Goal: Information Seeking & Learning: Learn about a topic

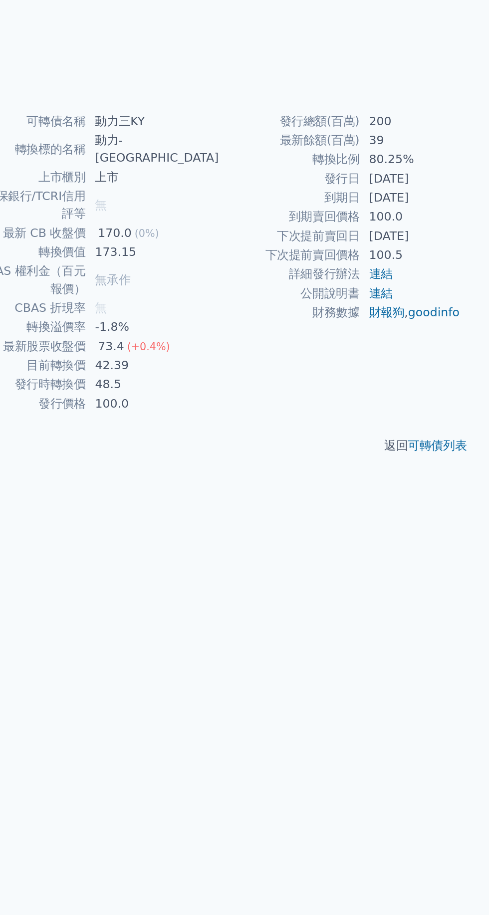
scroll to position [6, 0]
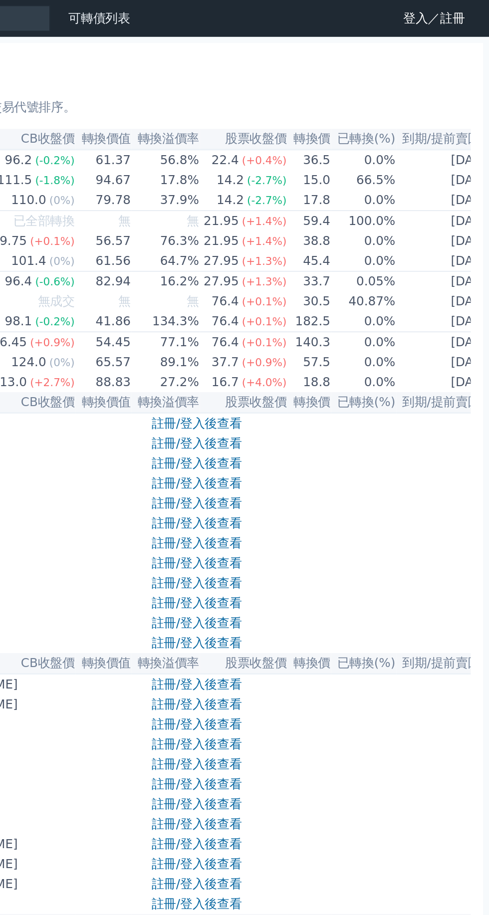
click at [464, 15] on link "登入／註冊" at bounding box center [453, 12] width 56 height 16
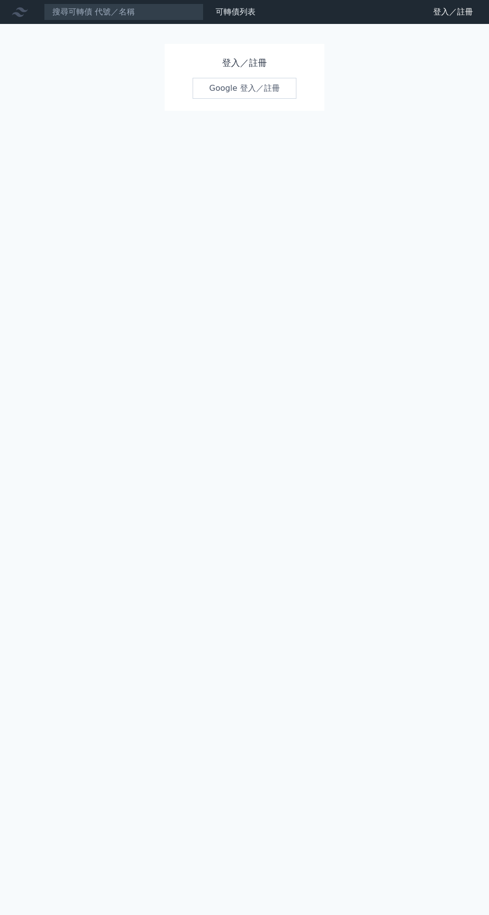
click at [278, 96] on link "Google 登入／註冊" at bounding box center [245, 88] width 104 height 21
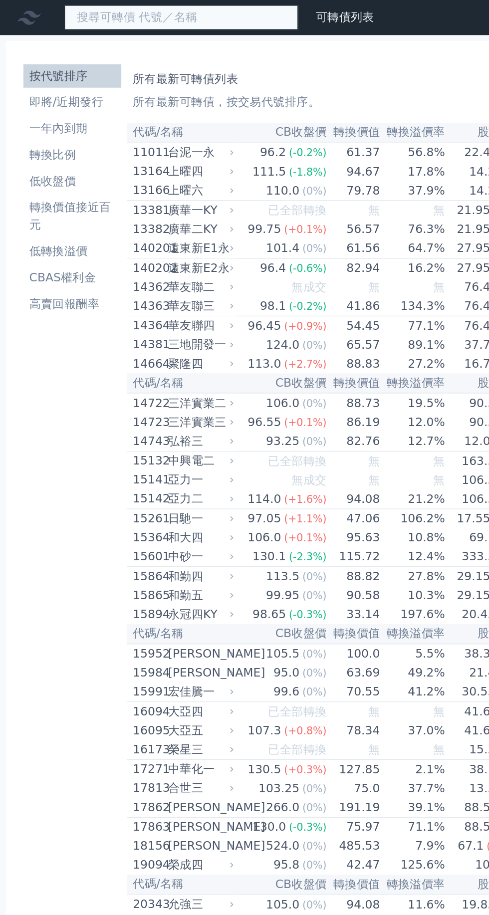
click at [178, 10] on input at bounding box center [124, 11] width 160 height 17
type input "動力"
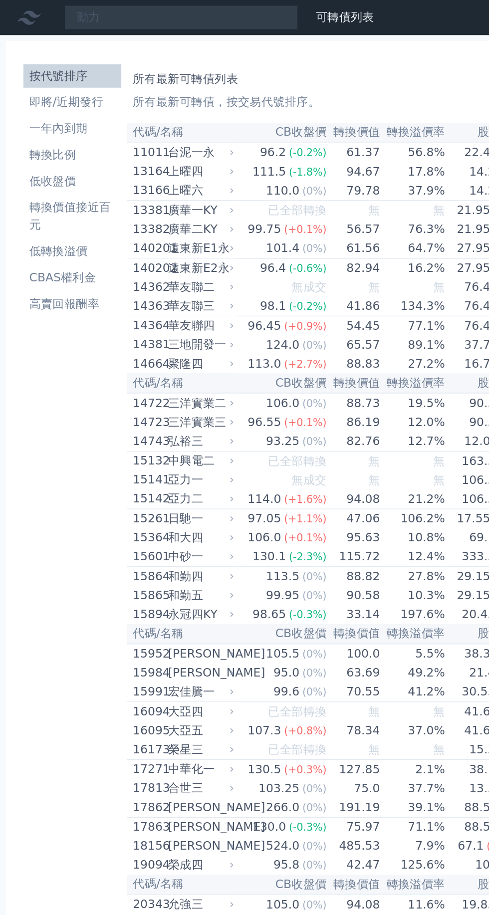
click at [246, 15] on link "可轉債列表" at bounding box center [236, 11] width 40 height 9
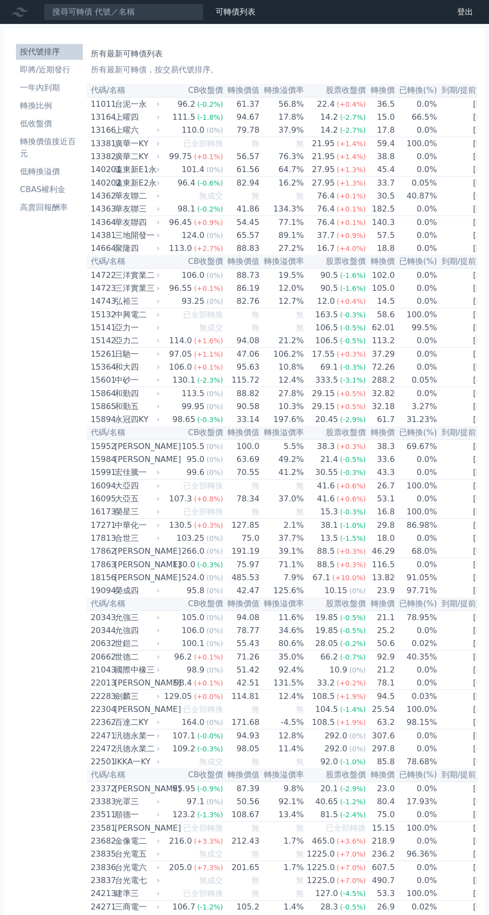
click at [369, 861] on td "236.2" at bounding box center [380, 854] width 29 height 13
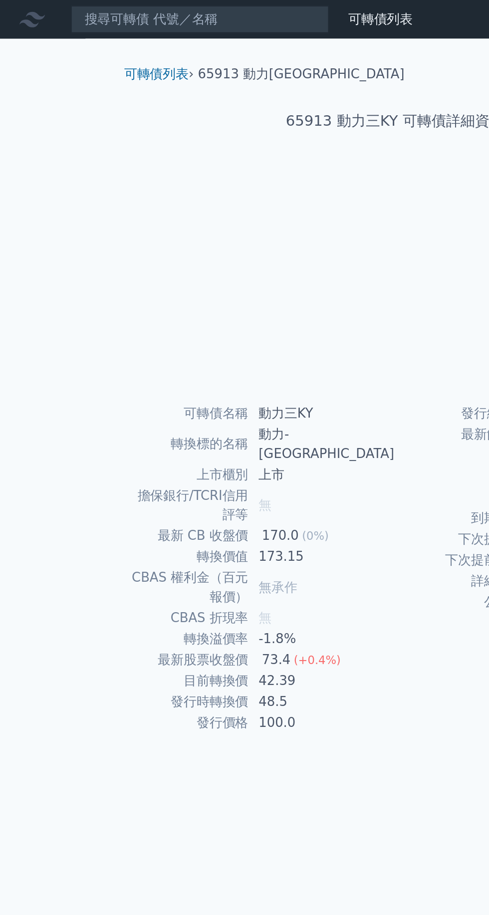
click at [109, 49] on link "可轉債列表" at bounding box center [97, 45] width 40 height 9
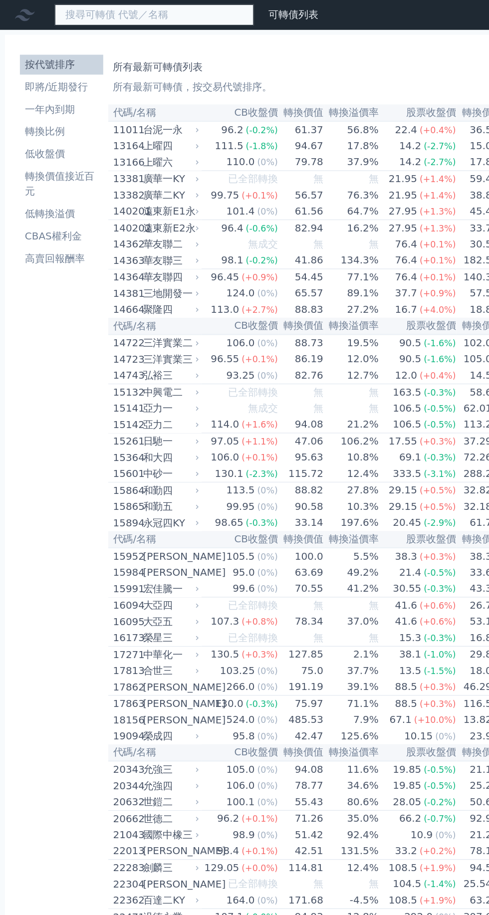
click at [165, 12] on input at bounding box center [124, 11] width 160 height 17
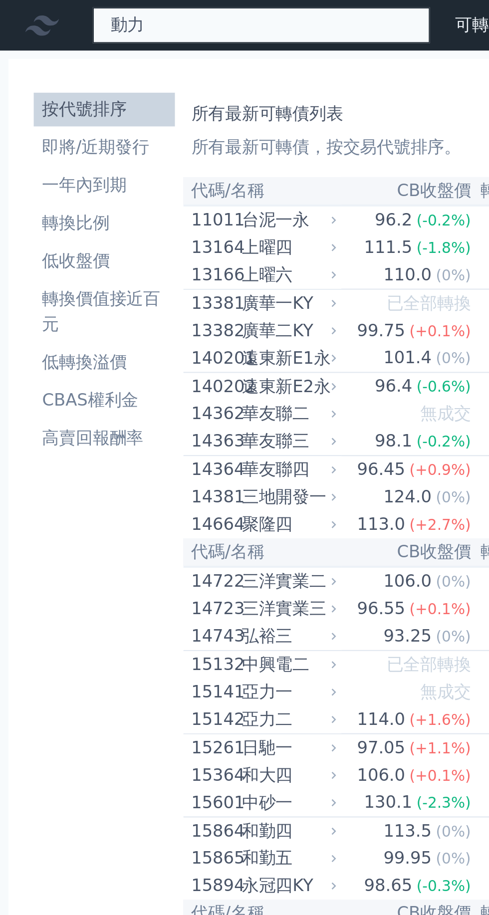
click at [163, 14] on input "動力" at bounding box center [124, 11] width 160 height 17
type input "動力"
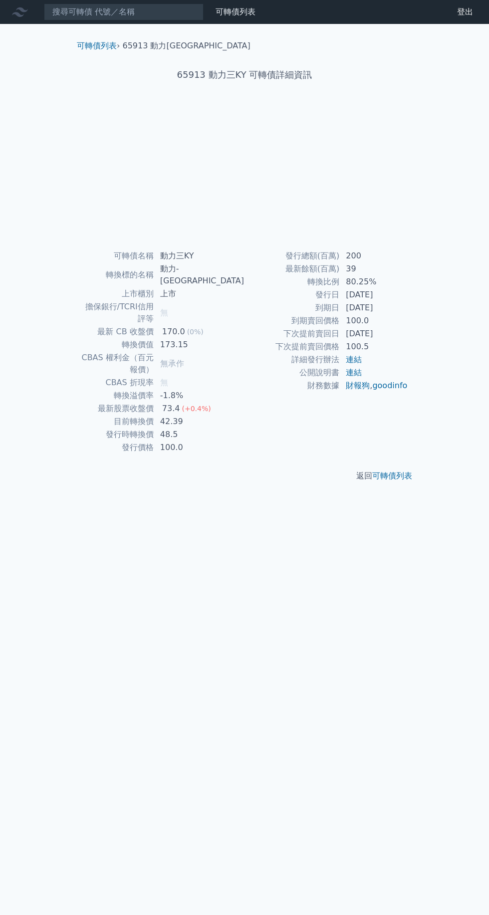
click at [330, 131] on div at bounding box center [244, 176] width 319 height 140
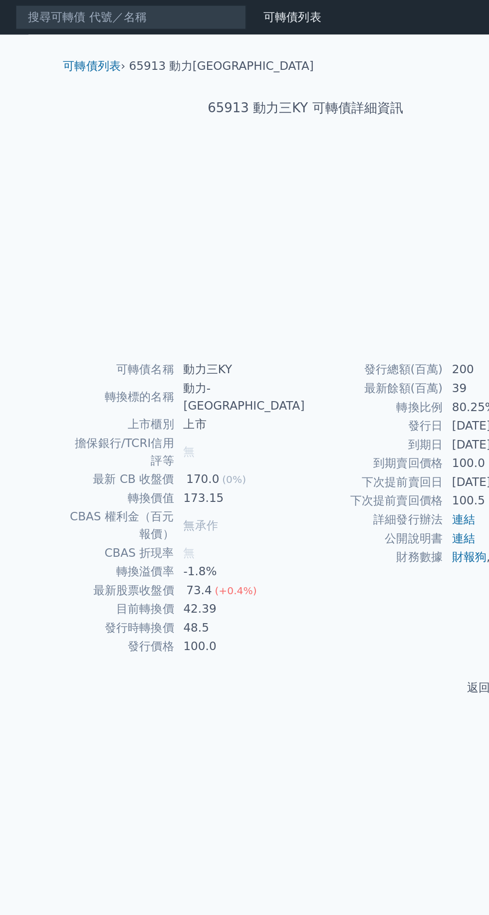
click at [102, 43] on link "可轉債列表" at bounding box center [97, 45] width 40 height 9
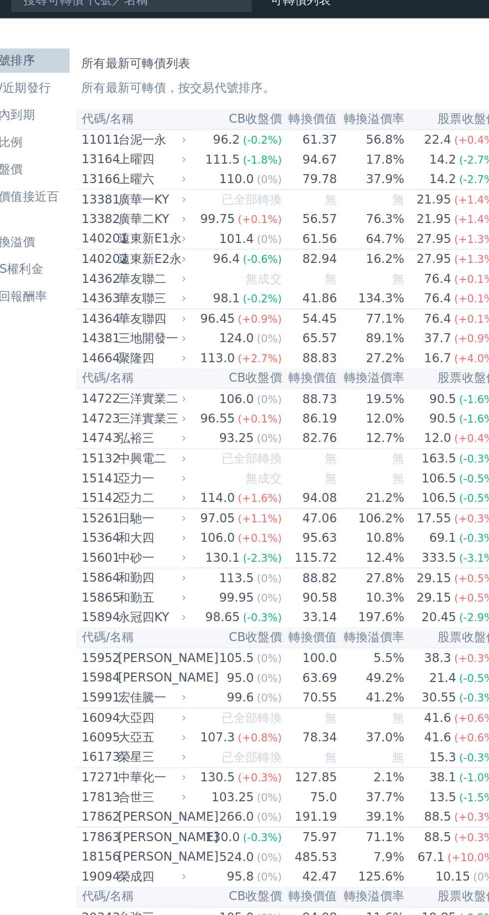
scroll to position [1, 0]
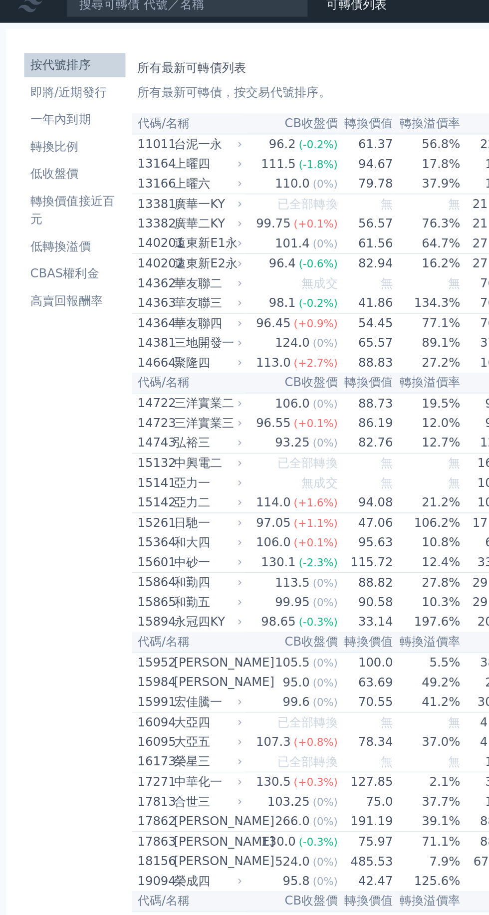
click at [72, 71] on li "即將/近期發行" at bounding box center [49, 68] width 67 height 12
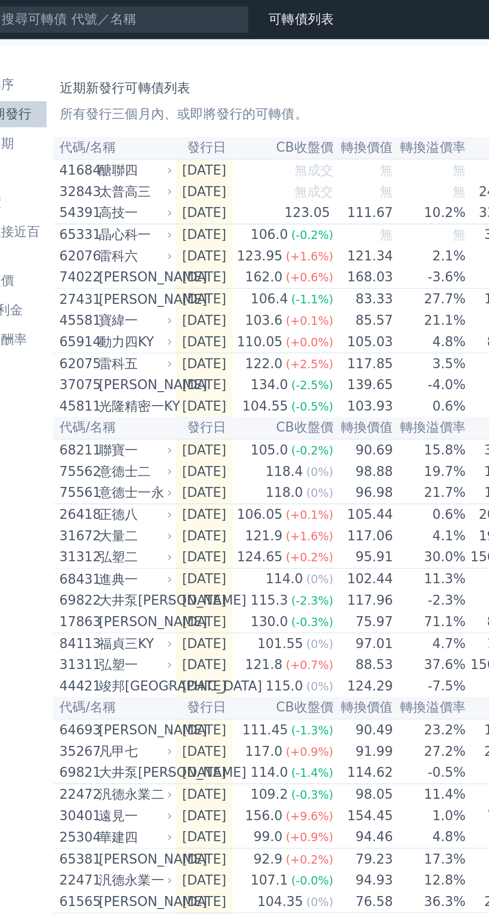
click at [246, 14] on link "可轉債列表" at bounding box center [236, 11] width 40 height 9
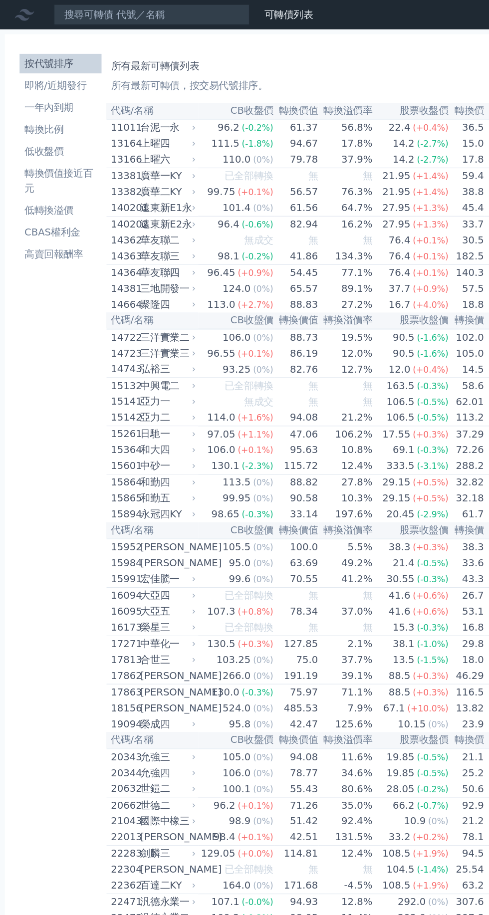
click at [83, 68] on li "即將/近期發行" at bounding box center [49, 70] width 67 height 12
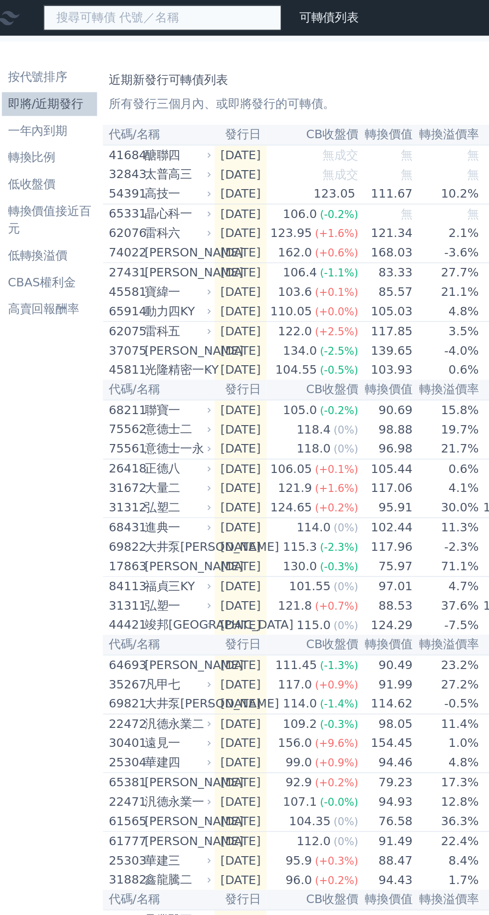
click at [156, 11] on input at bounding box center [124, 11] width 160 height 17
type input "動力"
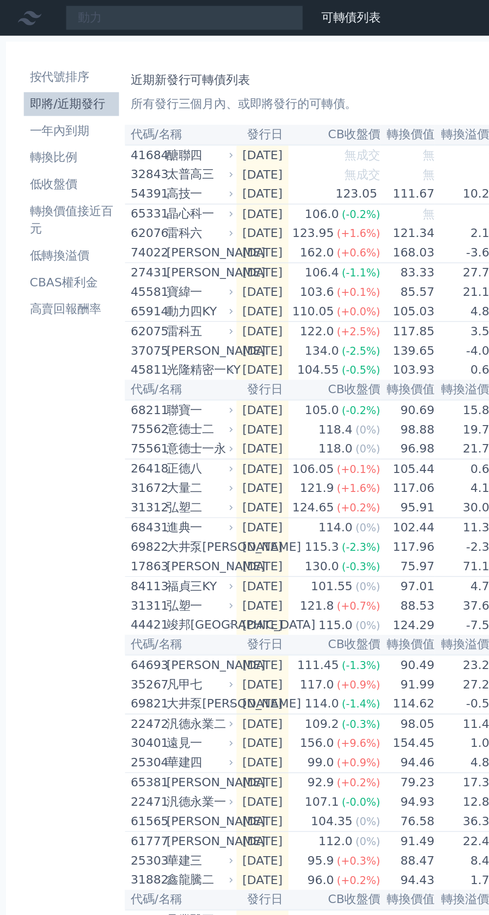
click at [240, 13] on link "可轉債列表" at bounding box center [236, 11] width 40 height 9
